Goal: Task Accomplishment & Management: Use online tool/utility

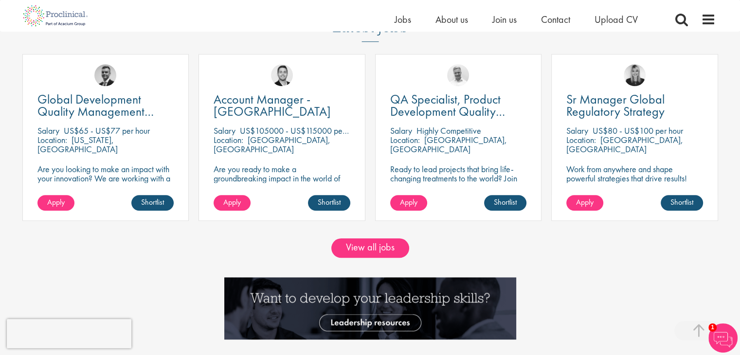
scroll to position [974, 0]
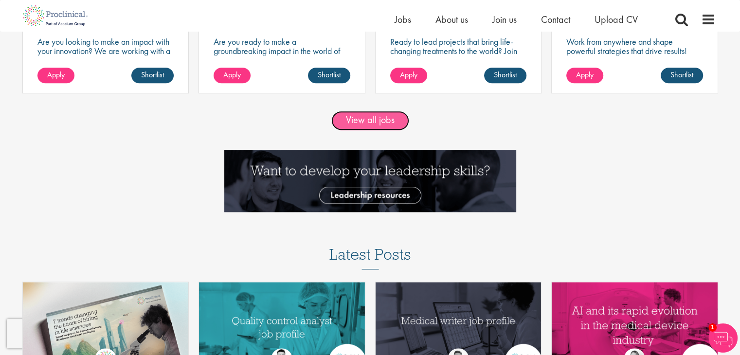
click at [386, 121] on link "View all jobs" at bounding box center [370, 120] width 78 height 19
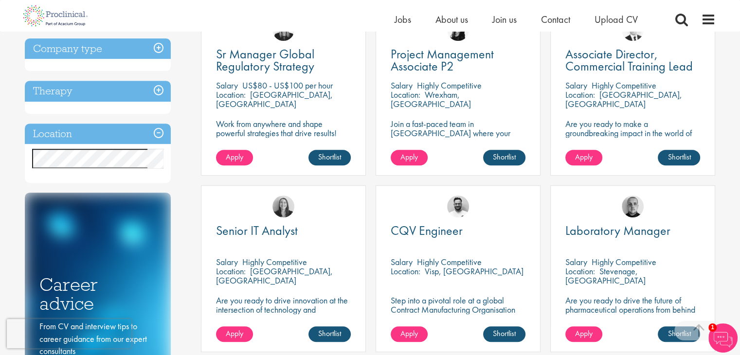
scroll to position [389, 0]
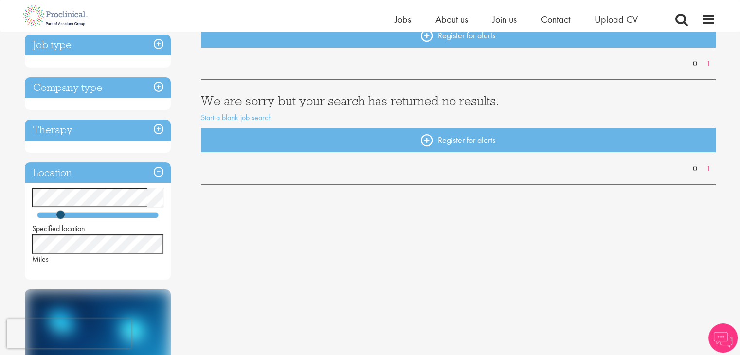
scroll to position [146, 0]
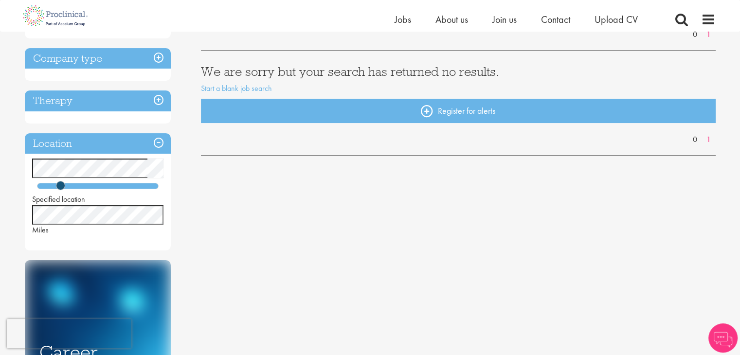
click at [29, 221] on div "Specified location Miles" at bounding box center [98, 197] width 146 height 77
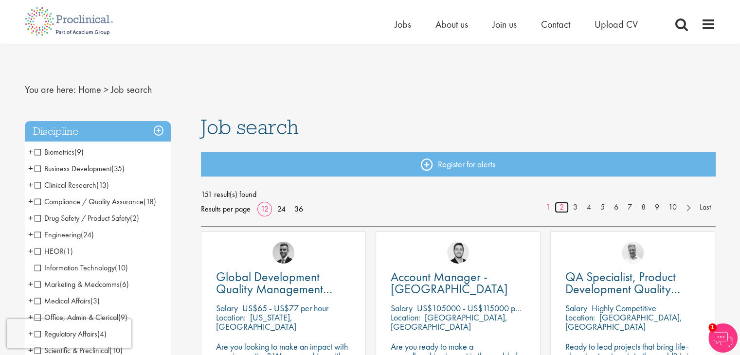
click at [562, 211] on link "2" at bounding box center [562, 207] width 14 height 11
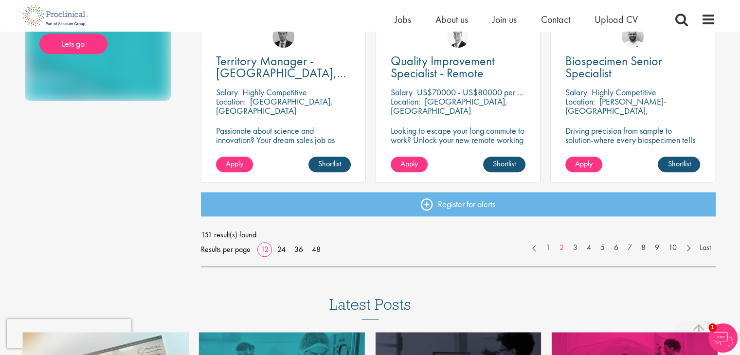
scroll to position [681, 0]
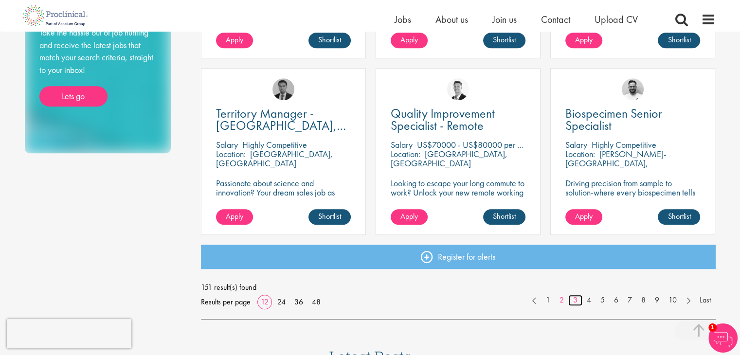
click at [577, 298] on link "3" at bounding box center [576, 300] width 14 height 11
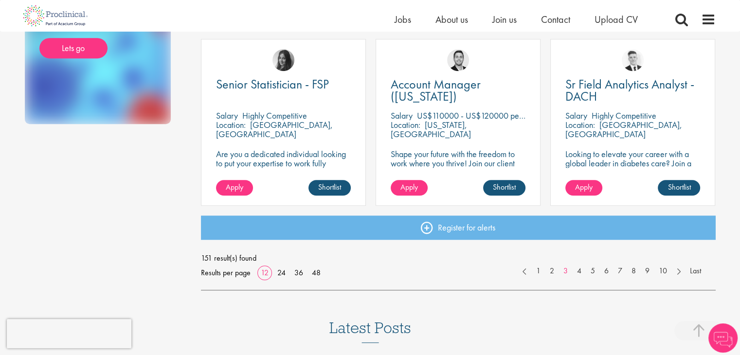
scroll to position [730, 0]
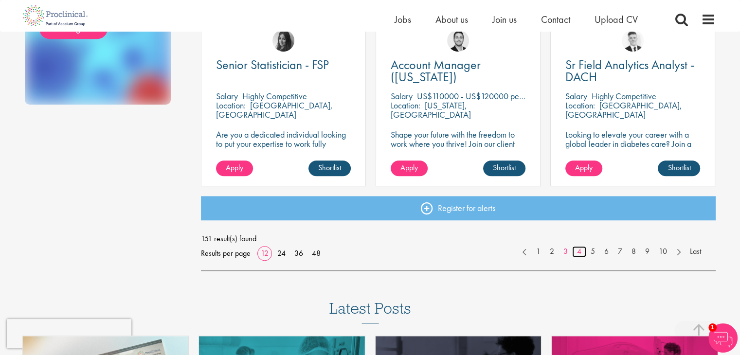
click at [576, 252] on link "4" at bounding box center [579, 251] width 14 height 11
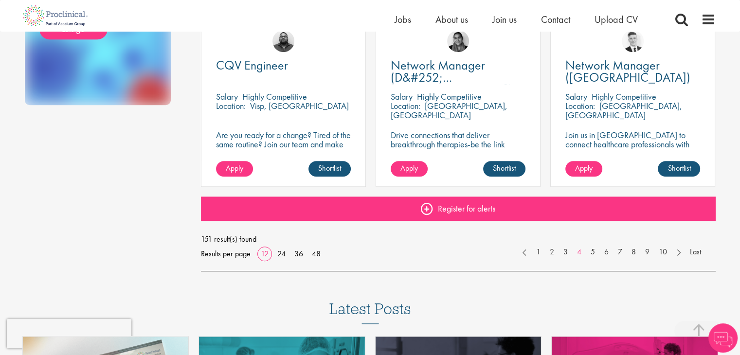
scroll to position [730, 0]
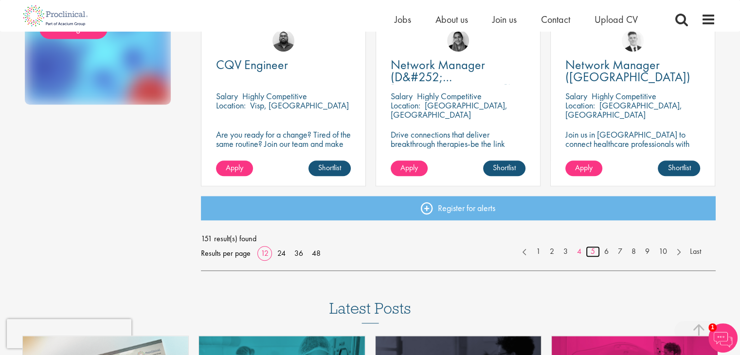
click at [587, 250] on link "5" at bounding box center [593, 251] width 14 height 11
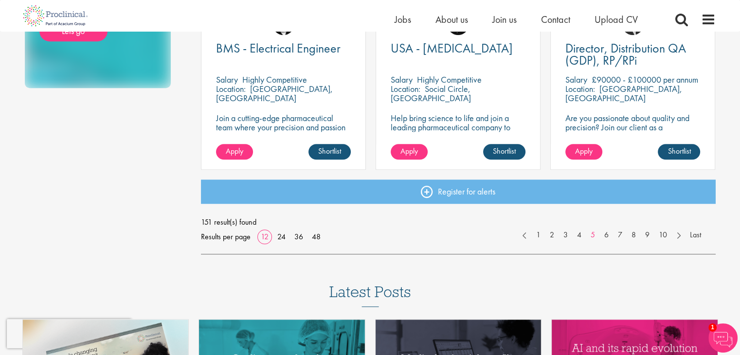
scroll to position [730, 0]
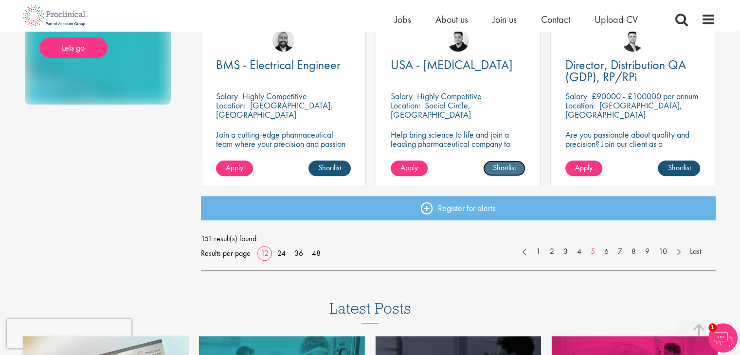
click at [503, 166] on link "Shortlist" at bounding box center [504, 169] width 42 height 16
click at [510, 168] on link "Shortlisted" at bounding box center [501, 169] width 50 height 16
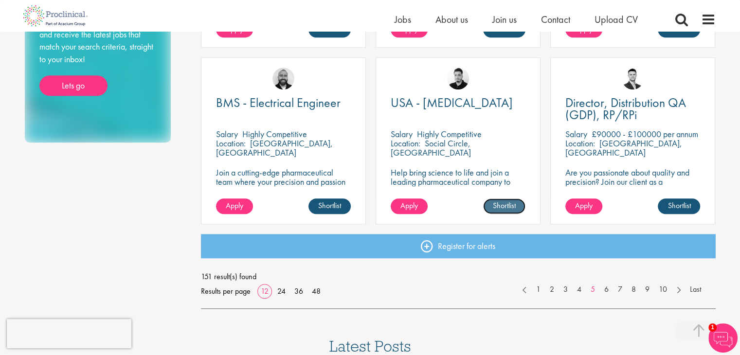
scroll to position [633, 0]
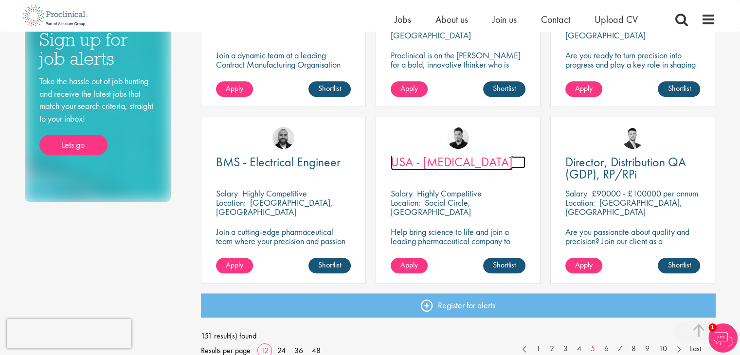
click at [473, 162] on span "USA - Lab Technician" at bounding box center [452, 162] width 122 height 17
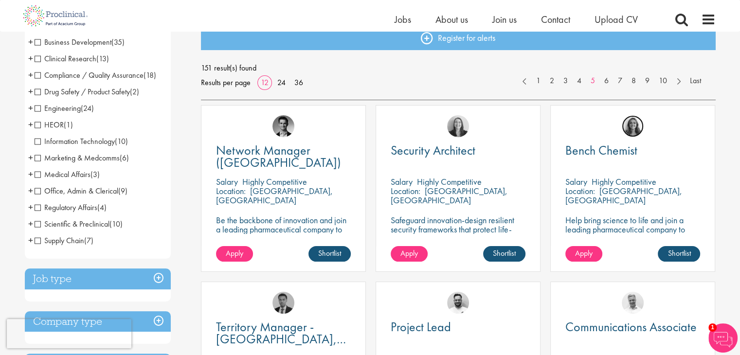
scroll to position [97, 0]
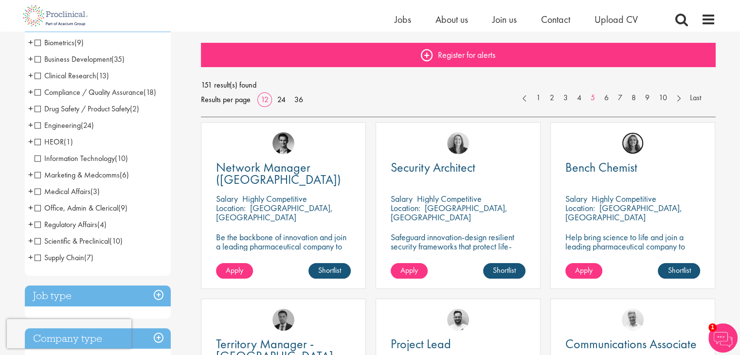
drag, startPoint x: 641, startPoint y: 100, endPoint x: 609, endPoint y: 50, distance: 59.0
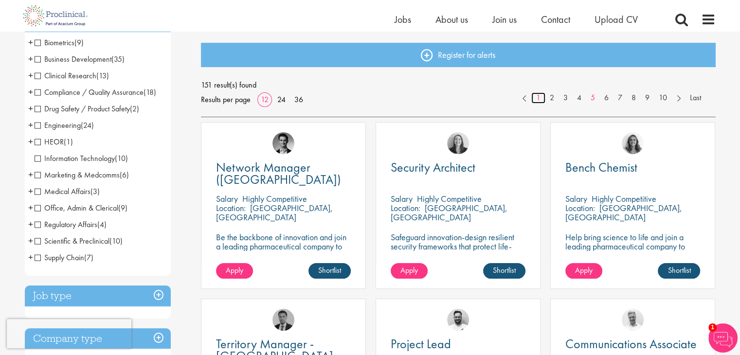
click at [537, 97] on link "1" at bounding box center [539, 97] width 14 height 11
